Goal: Complete application form

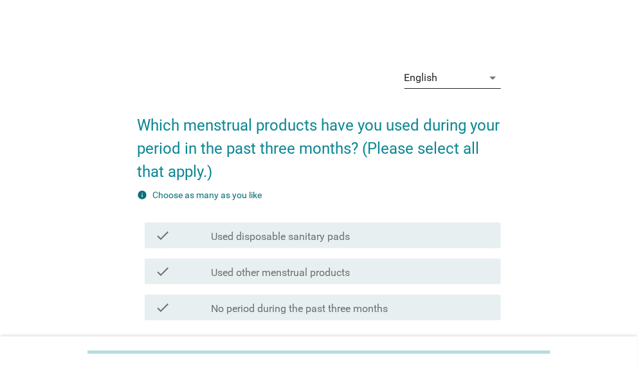
click at [495, 77] on icon "arrow_drop_down" at bounding box center [493, 77] width 15 height 15
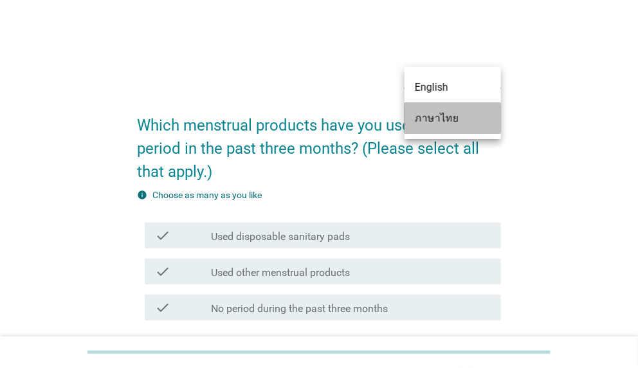
click at [465, 117] on div "ภาษาไทย" at bounding box center [453, 118] width 76 height 15
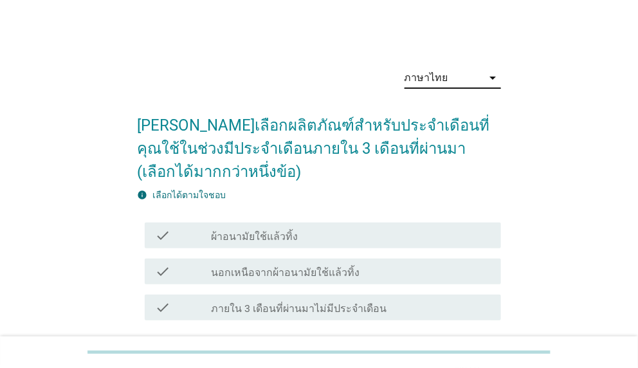
click at [290, 233] on label "ผ้าอนามัยใช้แล้วทิ้ง" at bounding box center [254, 236] width 87 height 13
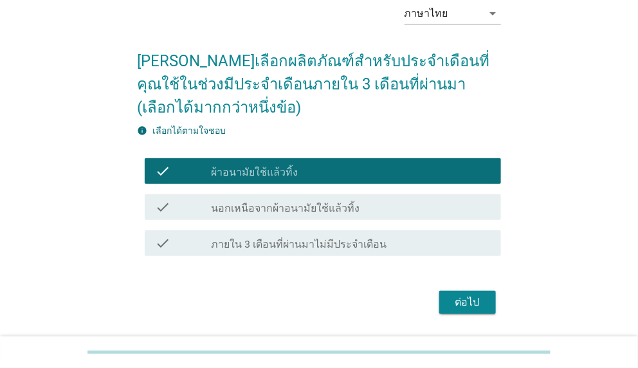
scroll to position [102, 0]
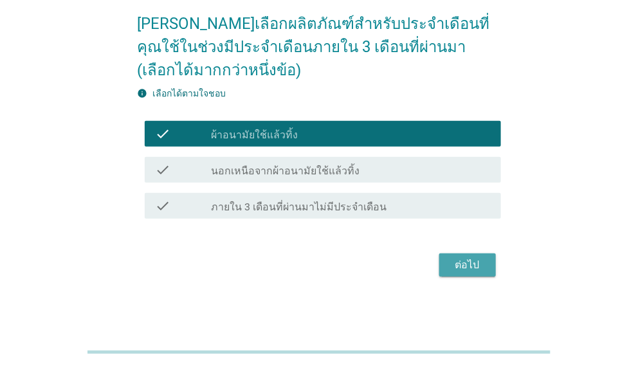
click at [476, 261] on div "ต่อไป" at bounding box center [468, 264] width 36 height 15
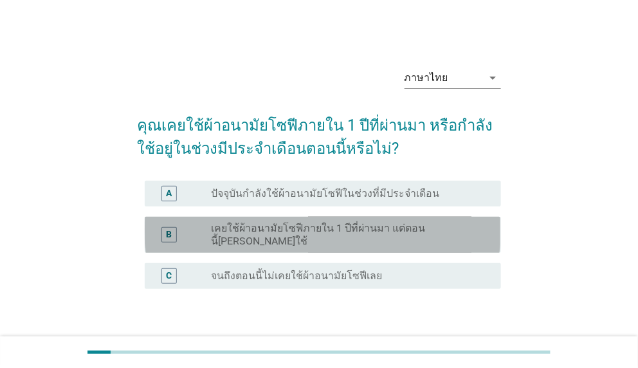
click at [378, 232] on label "เคยใช้ผ้าอนามัยโซฟีภายใน 1 ปีที่ผ่านมา แต่ตอนนี้[PERSON_NAME]ใช้" at bounding box center [345, 235] width 269 height 26
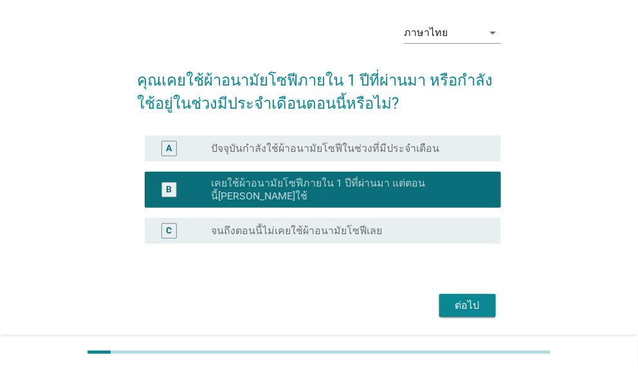
scroll to position [64, 0]
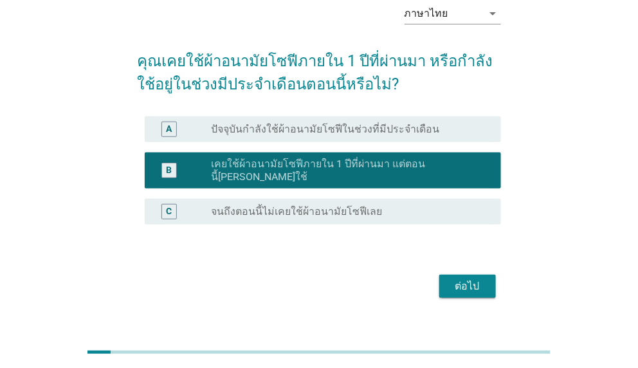
click at [465, 281] on div "ต่อไป" at bounding box center [468, 286] width 36 height 15
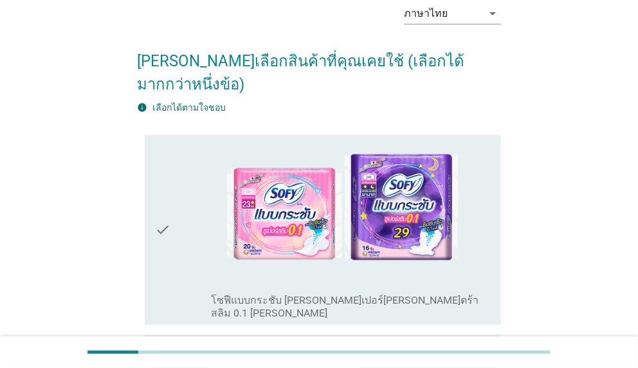
click at [180, 211] on div "check" at bounding box center [183, 230] width 56 height 180
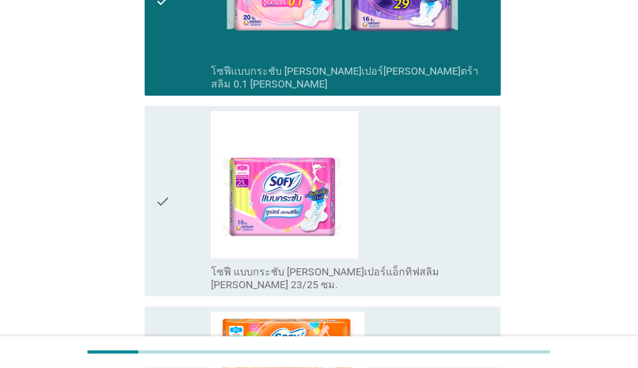
scroll to position [386, 0]
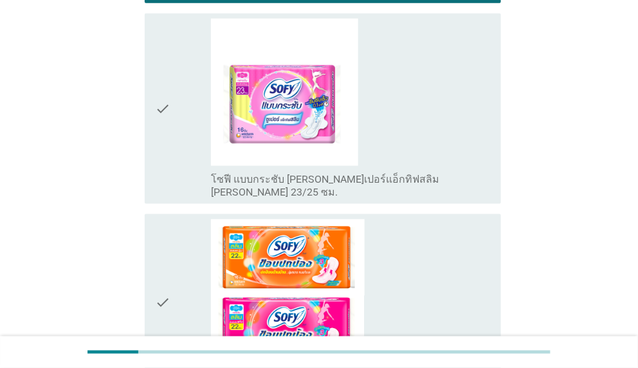
click at [167, 230] on icon "check" at bounding box center [162, 302] width 15 height 167
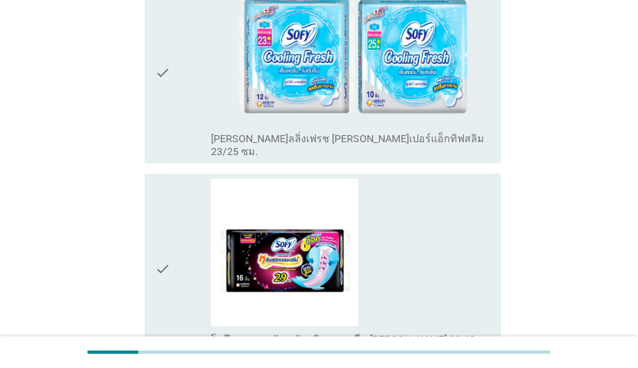
scroll to position [3410, 0]
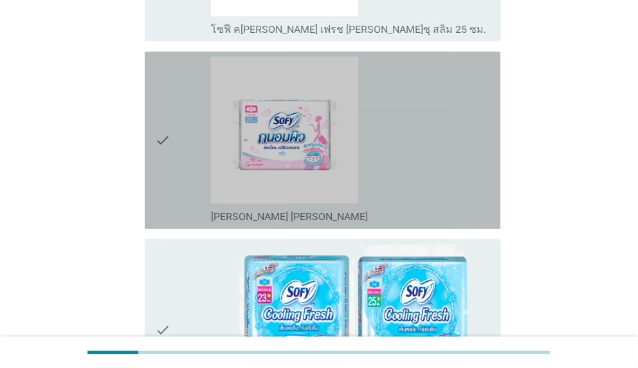
click at [181, 57] on div "check" at bounding box center [183, 140] width 56 height 167
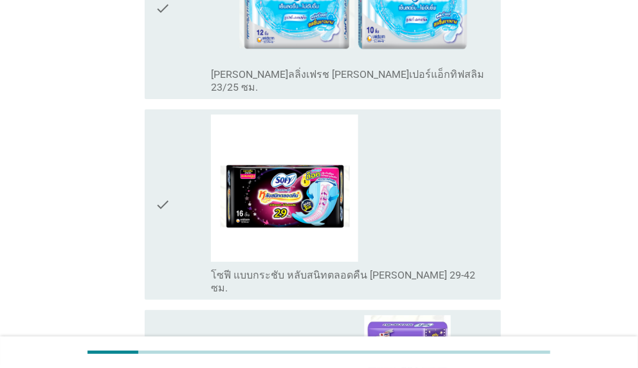
scroll to position [4032, 0]
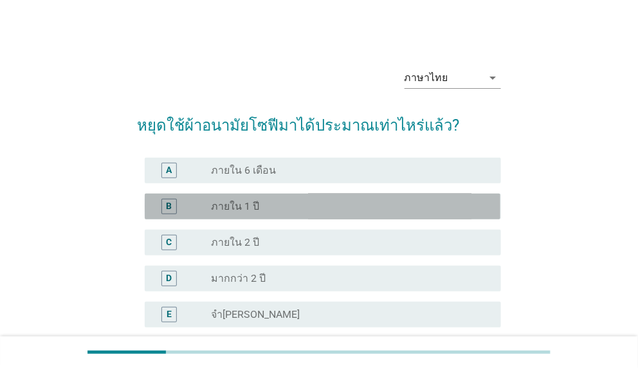
click at [283, 208] on div "radio_button_unchecked ภายใน 1 ปี" at bounding box center [345, 206] width 269 height 13
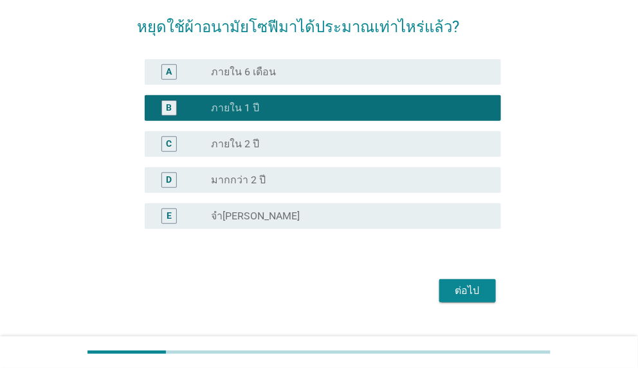
scroll to position [124, 0]
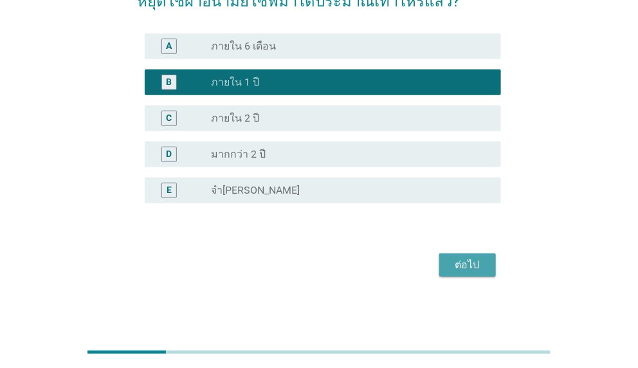
click at [482, 264] on div "ต่อไป" at bounding box center [468, 264] width 36 height 15
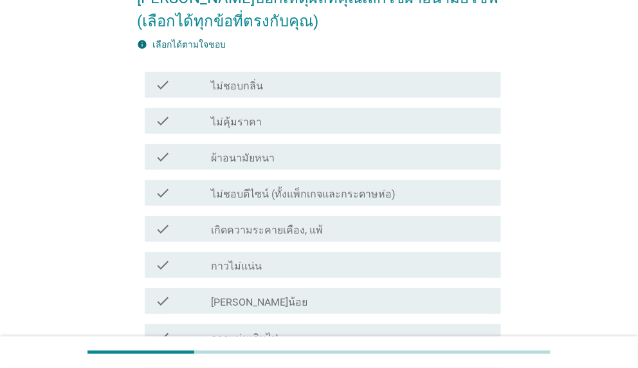
scroll to position [129, 0]
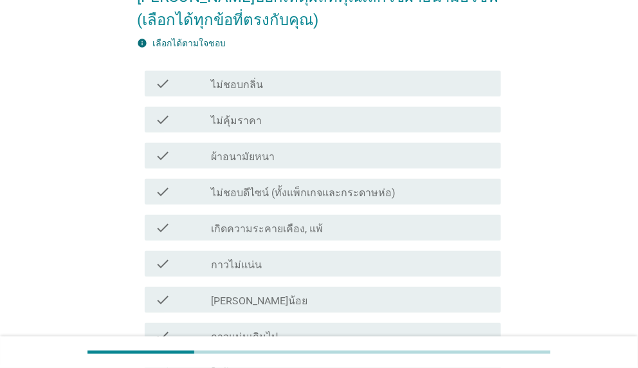
drag, startPoint x: 271, startPoint y: 260, endPoint x: 303, endPoint y: 270, distance: 33.6
click at [271, 260] on div "check_box_outline_blank กาวไม่แน่น" at bounding box center [350, 263] width 279 height 15
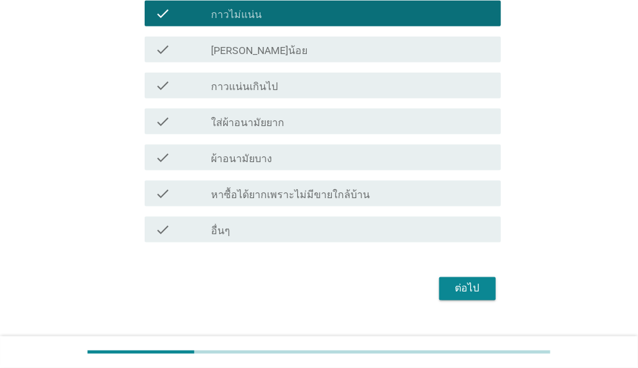
scroll to position [403, 0]
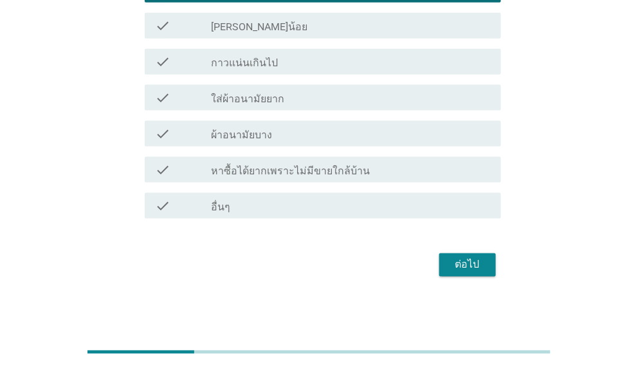
click at [477, 275] on button "ต่อไป" at bounding box center [467, 265] width 57 height 23
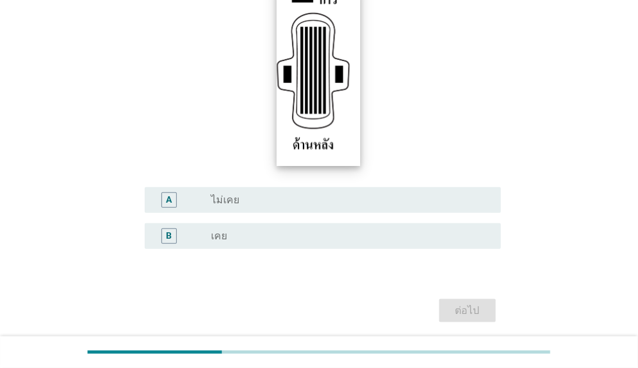
scroll to position [257, 0]
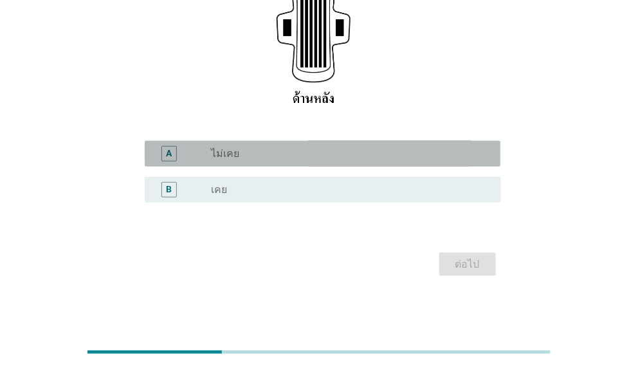
click at [299, 160] on div "radio_button_unchecked ไม่เคย" at bounding box center [350, 153] width 279 height 15
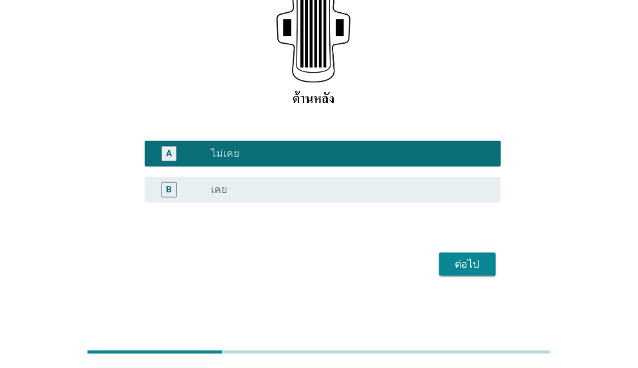
drag, startPoint x: 485, startPoint y: 268, endPoint x: 448, endPoint y: 261, distance: 37.2
click at [485, 267] on div "ต่อไป" at bounding box center [468, 264] width 36 height 15
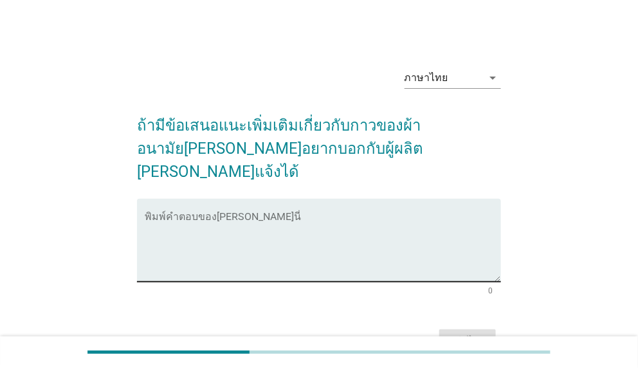
click at [196, 227] on textarea "พิมพ์คำตอบของคุณ ที่นี่" at bounding box center [323, 248] width 356 height 68
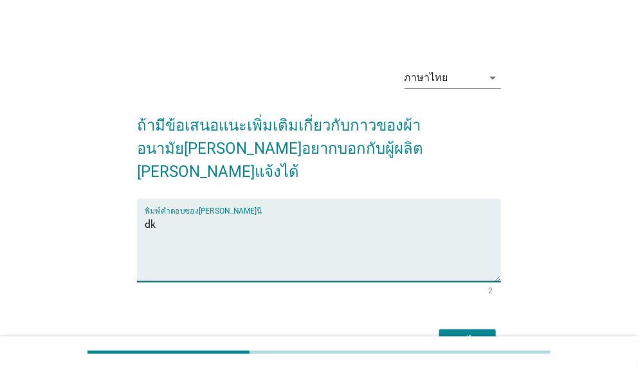
type textarea "d"
type textarea "ทำกาวให้แน่นกว่านี้"
click at [463, 333] on div "ต่อไป" at bounding box center [468, 340] width 36 height 15
